Goal: Task Accomplishment & Management: Use online tool/utility

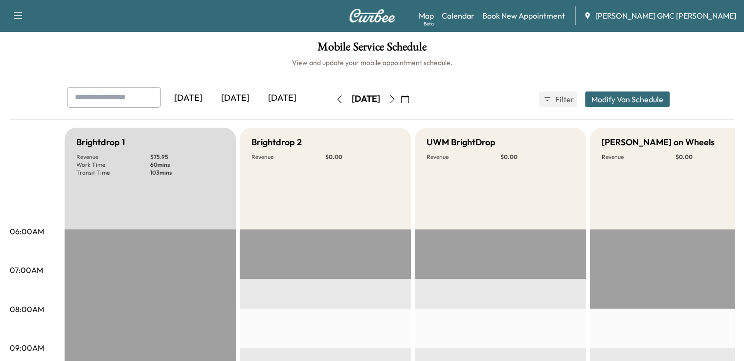
click at [409, 98] on icon "button" at bounding box center [405, 99] width 8 height 8
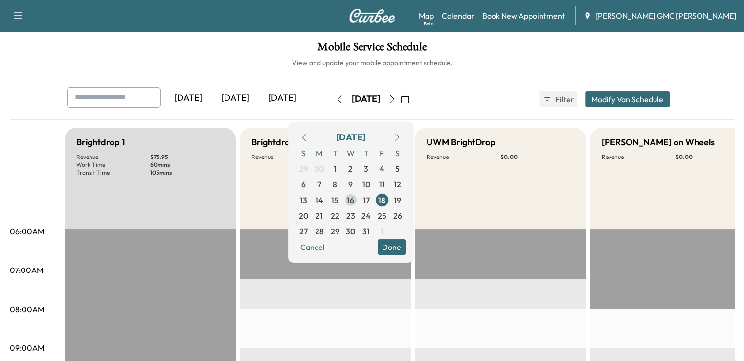
click at [354, 202] on span "16" at bounding box center [350, 200] width 7 height 12
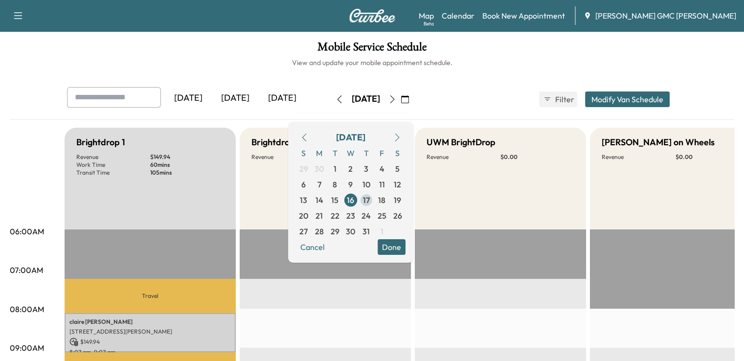
click at [370, 205] on span "17" at bounding box center [366, 200] width 7 height 12
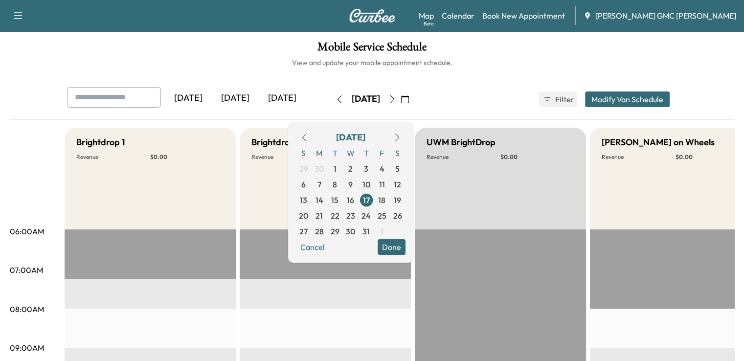
click at [259, 103] on div "[DATE]" at bounding box center [282, 98] width 47 height 22
click at [371, 217] on span "25" at bounding box center [366, 216] width 9 height 12
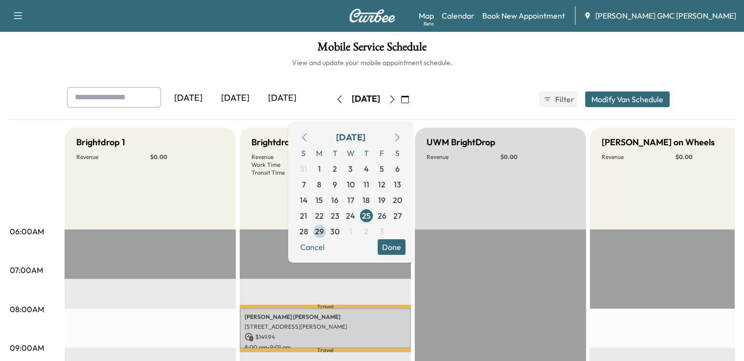
click at [565, 220] on div "UWM BrightDrop Revenue $ 0.00" at bounding box center [500, 179] width 171 height 102
click at [478, 227] on div "UWM BrightDrop Revenue $ 0.00" at bounding box center [500, 179] width 171 height 102
click at [329, 243] on button "Cancel" at bounding box center [312, 247] width 33 height 16
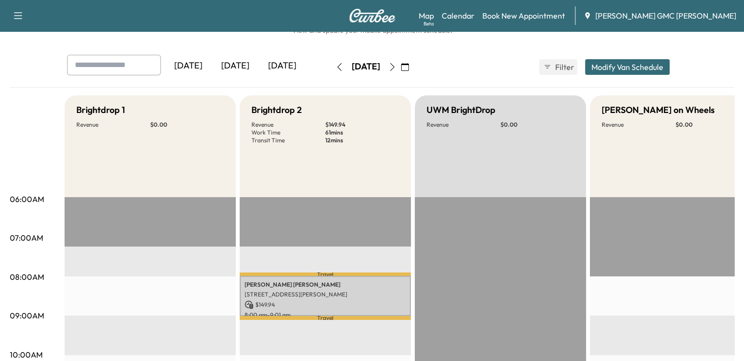
scroll to position [28, 0]
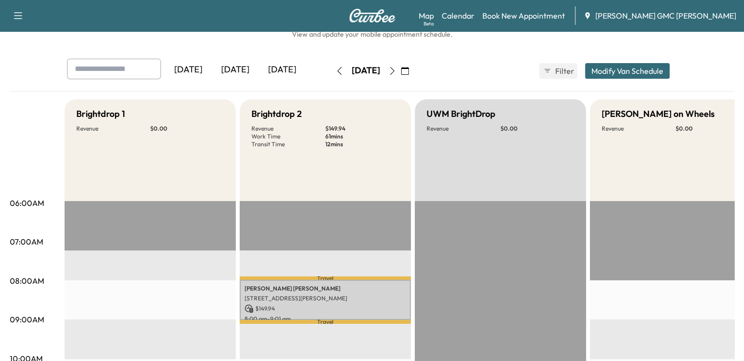
click at [396, 73] on icon "button" at bounding box center [392, 71] width 8 height 8
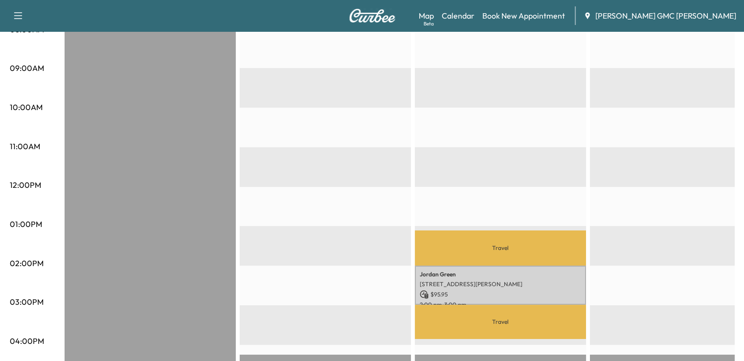
scroll to position [288, 0]
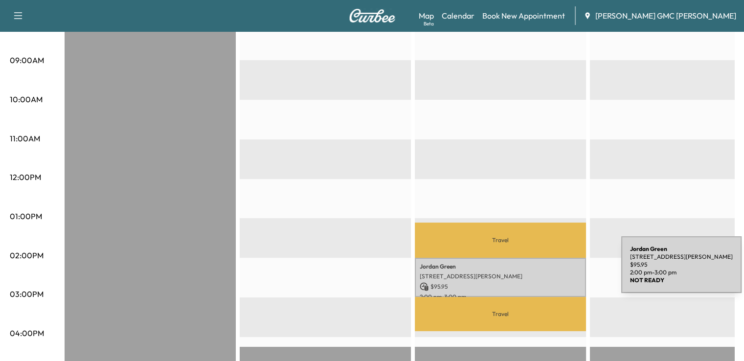
click at [548, 272] on p "[STREET_ADDRESS][PERSON_NAME]" at bounding box center [500, 276] width 161 height 8
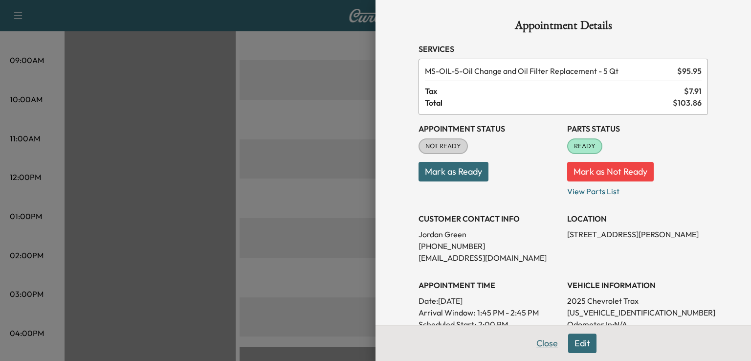
click at [539, 345] on button "Close" at bounding box center [547, 344] width 34 height 20
